Goal: Information Seeking & Learning: Learn about a topic

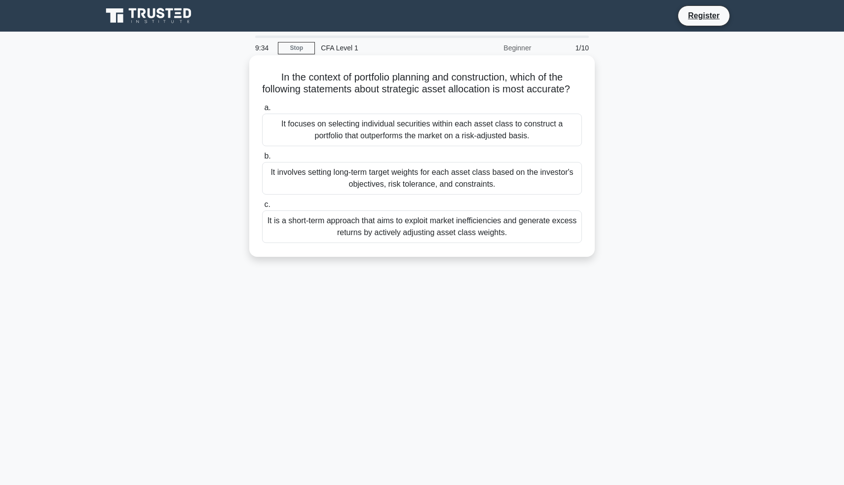
click at [400, 182] on div "It involves setting long-term target weights for each asset class based on the …" at bounding box center [422, 178] width 320 height 33
click at [262, 159] on input "b. It involves setting long-term target weights for each asset class based on t…" at bounding box center [262, 156] width 0 height 6
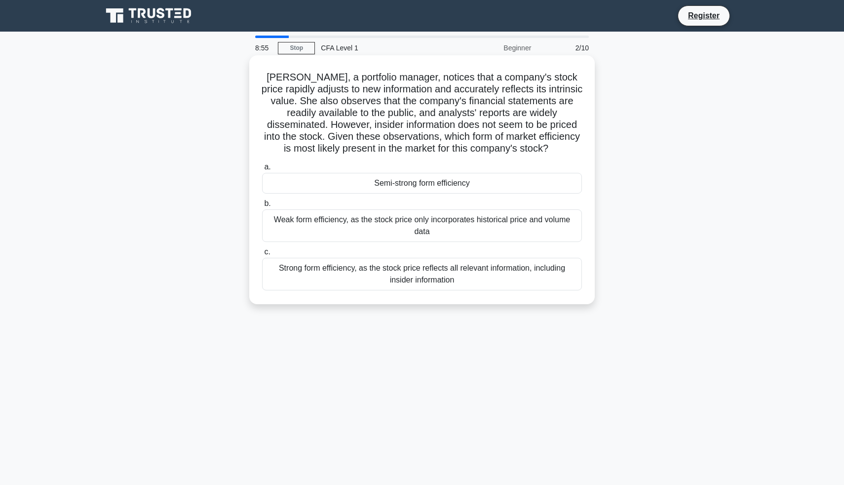
click at [404, 270] on div "Strong form efficiency, as the stock price reflects all relevant information, i…" at bounding box center [422, 274] width 320 height 33
click at [262, 255] on input "c. Strong form efficiency, as the stock price reflects all relevant information…" at bounding box center [262, 252] width 0 height 6
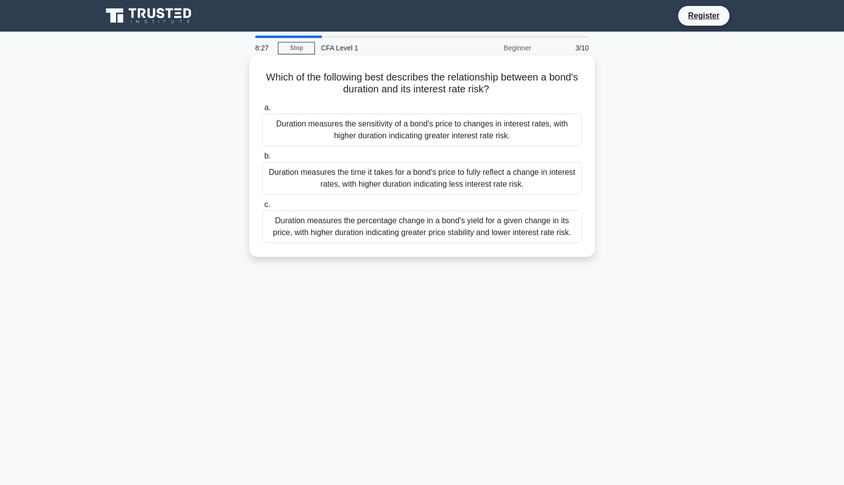
click at [443, 229] on div "Duration measures the percentage change in a bond's yield for a given change in…" at bounding box center [422, 226] width 320 height 33
click at [262, 208] on input "c. Duration measures the percentage change in a bond's yield for a given change…" at bounding box center [262, 204] width 0 height 6
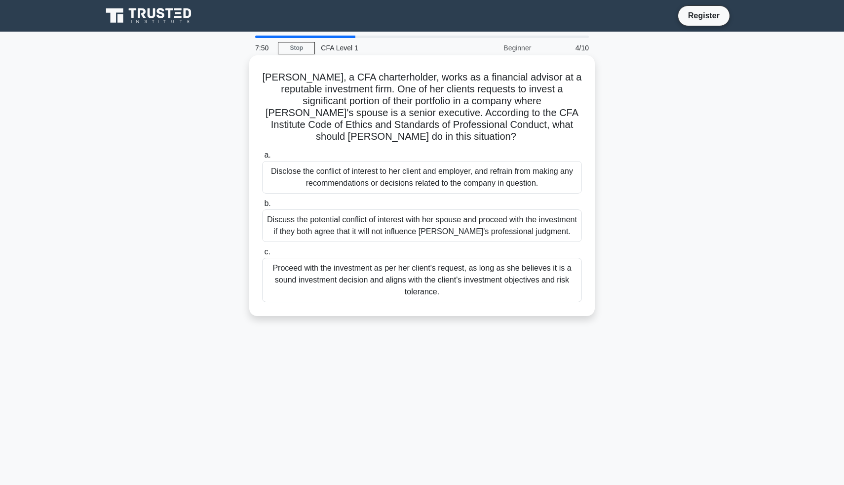
click at [419, 177] on div "Disclose the conflict of interest to her client and employer, and refrain from …" at bounding box center [422, 177] width 320 height 33
click at [262, 158] on input "a. Disclose the conflict of interest to her client and employer, and refrain fr…" at bounding box center [262, 155] width 0 height 6
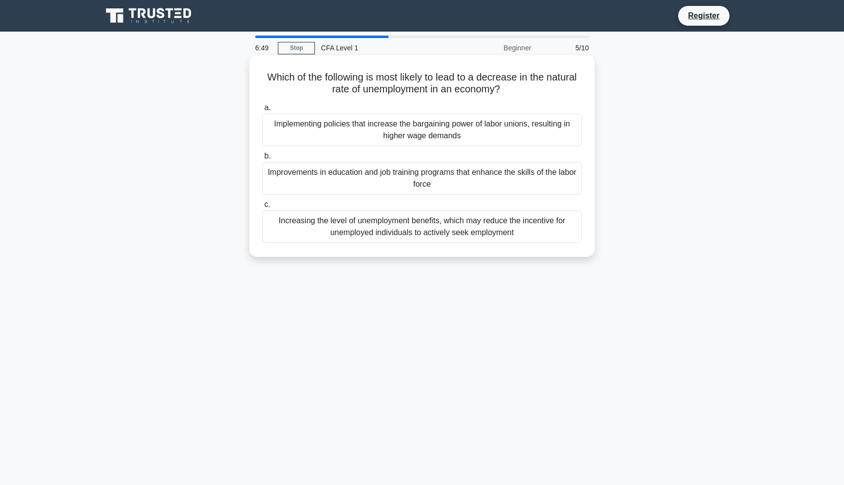
click at [411, 175] on div "Improvements in education and job training programs that enhance the skills of …" at bounding box center [422, 178] width 320 height 33
click at [262, 159] on input "b. Improvements in education and job training programs that enhance the skills …" at bounding box center [262, 156] width 0 height 6
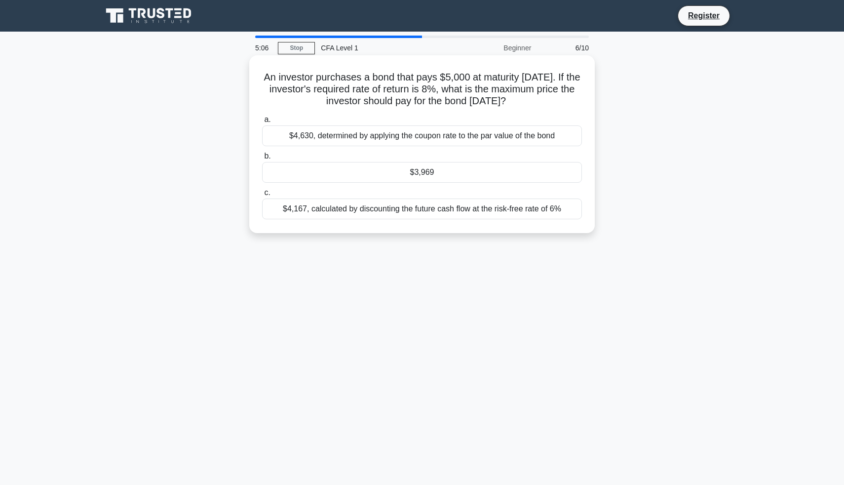
click at [370, 175] on div "$3,969" at bounding box center [422, 172] width 320 height 21
click at [262, 159] on input "b. $3,969" at bounding box center [262, 156] width 0 height 6
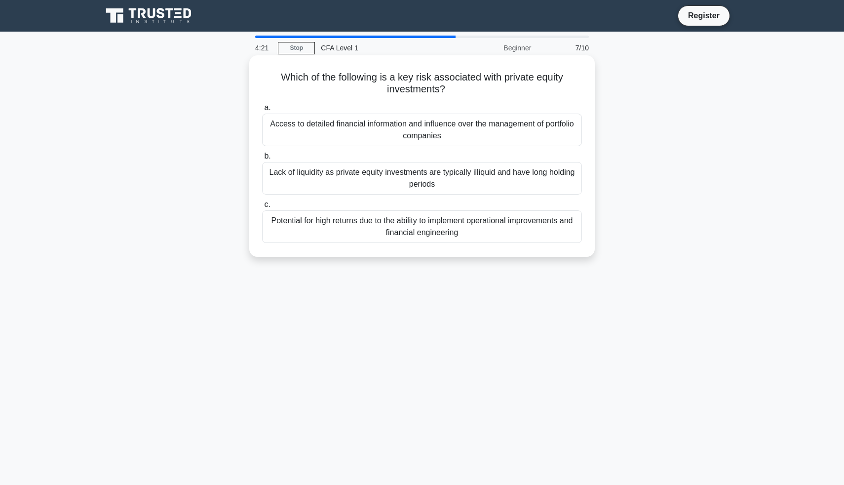
click at [398, 182] on div "Lack of liquidity as private equity investments are typically illiquid and have…" at bounding box center [422, 178] width 320 height 33
click at [262, 159] on input "b. Lack of liquidity as private equity investments are typically illiquid and h…" at bounding box center [262, 156] width 0 height 6
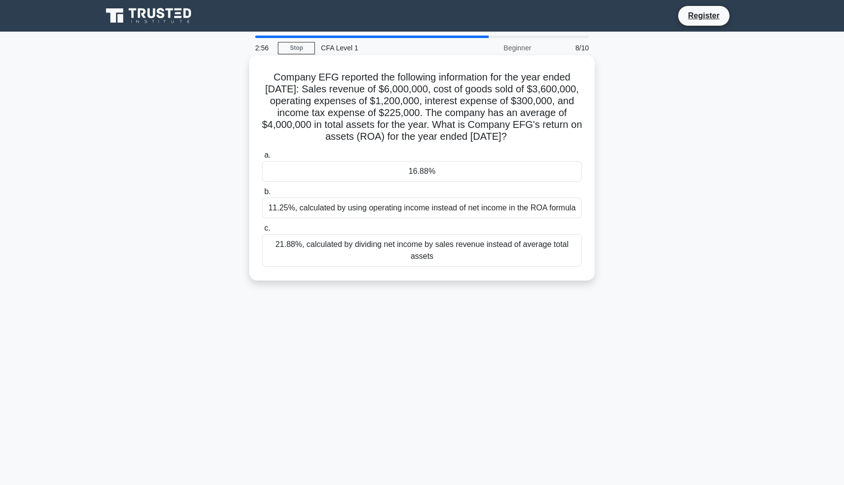
click at [422, 174] on div "16.88%" at bounding box center [422, 171] width 320 height 21
click at [262, 158] on input "a. 16.88%" at bounding box center [262, 155] width 0 height 6
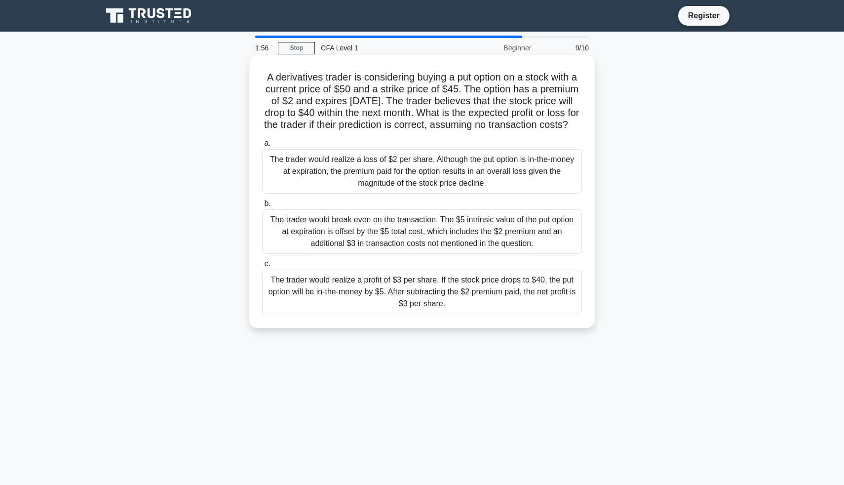
click at [430, 289] on div "The trader would realize a profit of $3 per share. If the stock price drops to …" at bounding box center [422, 291] width 320 height 44
click at [262, 267] on input "c. The trader would realize a profit of $3 per share. If the stock price drops …" at bounding box center [262, 264] width 0 height 6
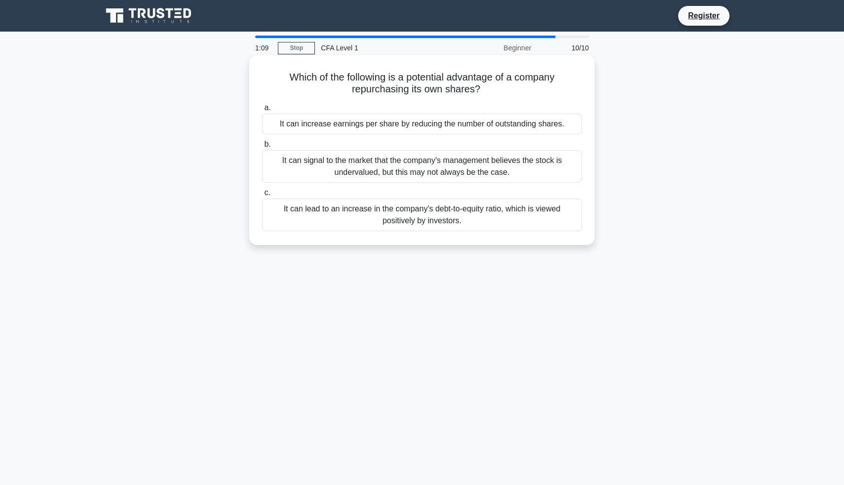
click at [456, 125] on div "It can increase earnings per share by reducing the number of outstanding shares." at bounding box center [422, 124] width 320 height 21
click at [262, 111] on input "a. It can increase earnings per share by reducing the number of outstanding sha…" at bounding box center [262, 108] width 0 height 6
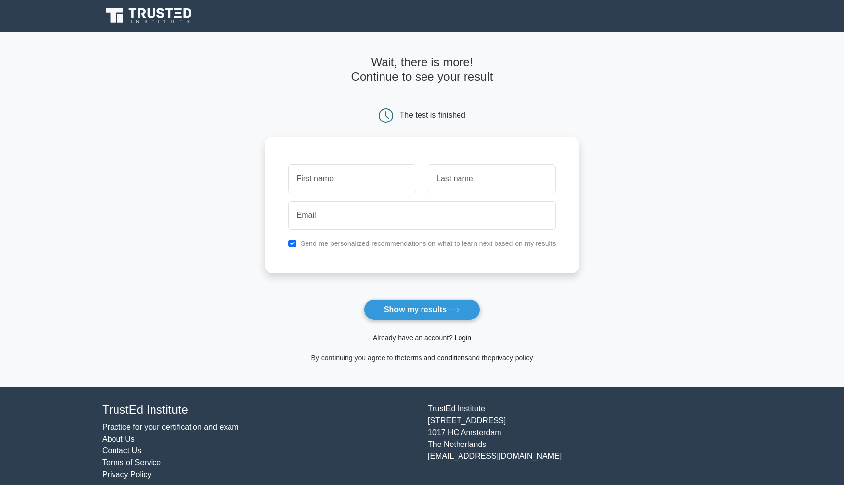
click at [385, 179] on input "text" at bounding box center [352, 178] width 128 height 29
type input "Matthew"
click at [476, 178] on input "text" at bounding box center [492, 178] width 128 height 29
type input "Nguyen"
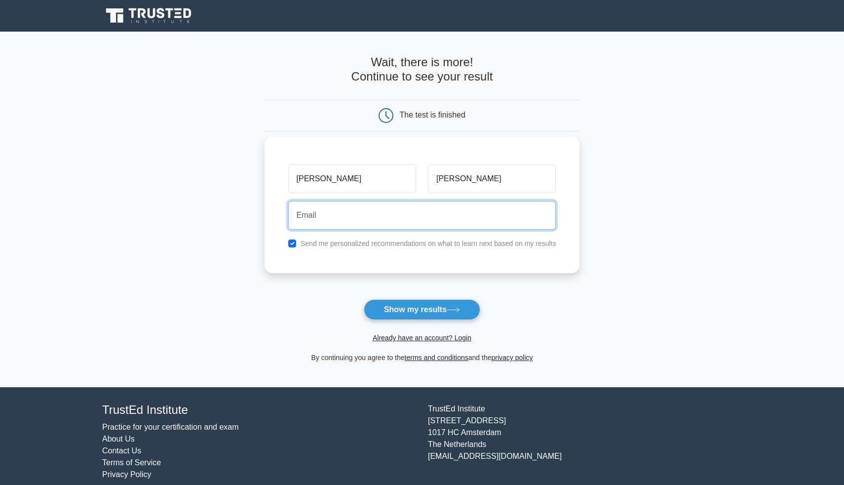
click at [392, 211] on input "email" at bounding box center [422, 215] width 268 height 29
type input "matt.nguyen845@gmail.com"
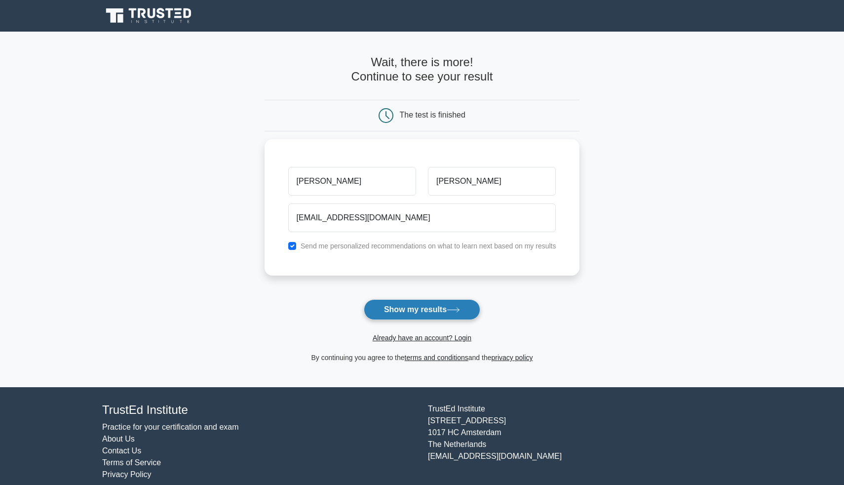
click at [440, 307] on button "Show my results" at bounding box center [422, 309] width 116 height 21
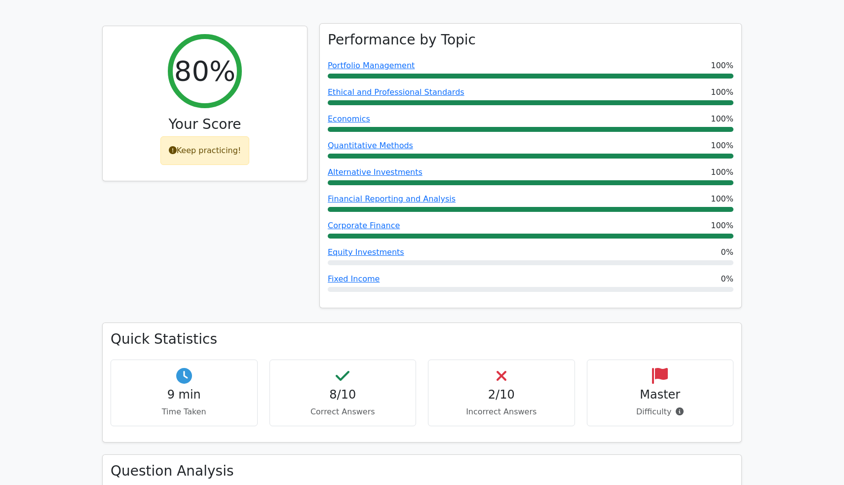
scroll to position [383, 0]
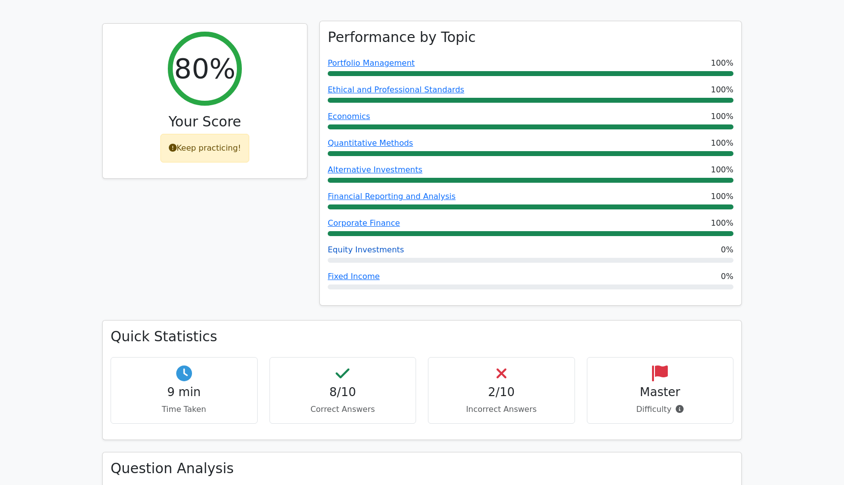
click at [364, 245] on link "Equity Investments" at bounding box center [366, 249] width 77 height 9
